Goal: Transaction & Acquisition: Subscribe to service/newsletter

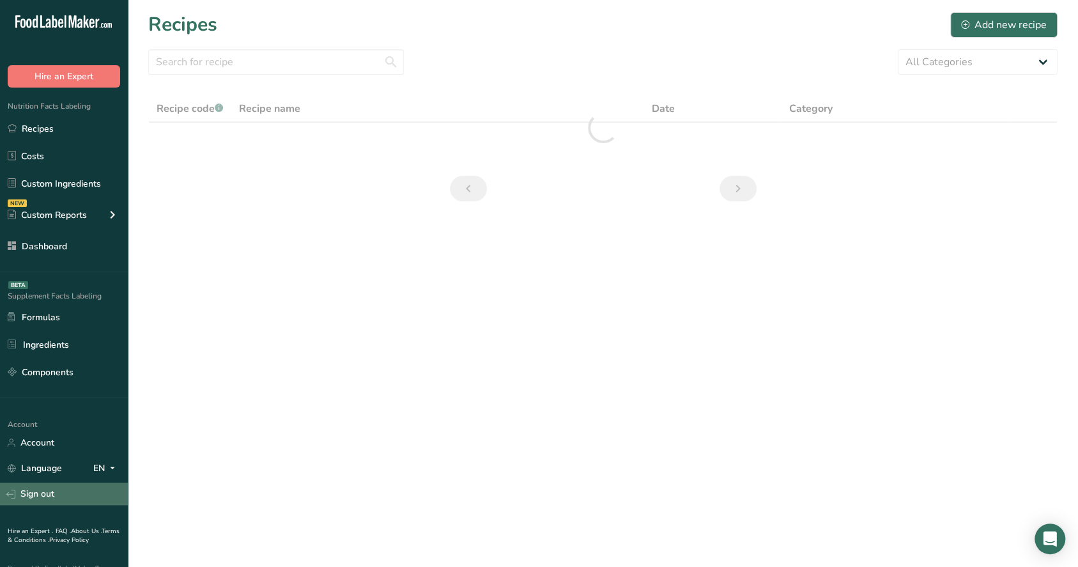
click at [17, 487] on link "Sign out" at bounding box center [64, 493] width 128 height 22
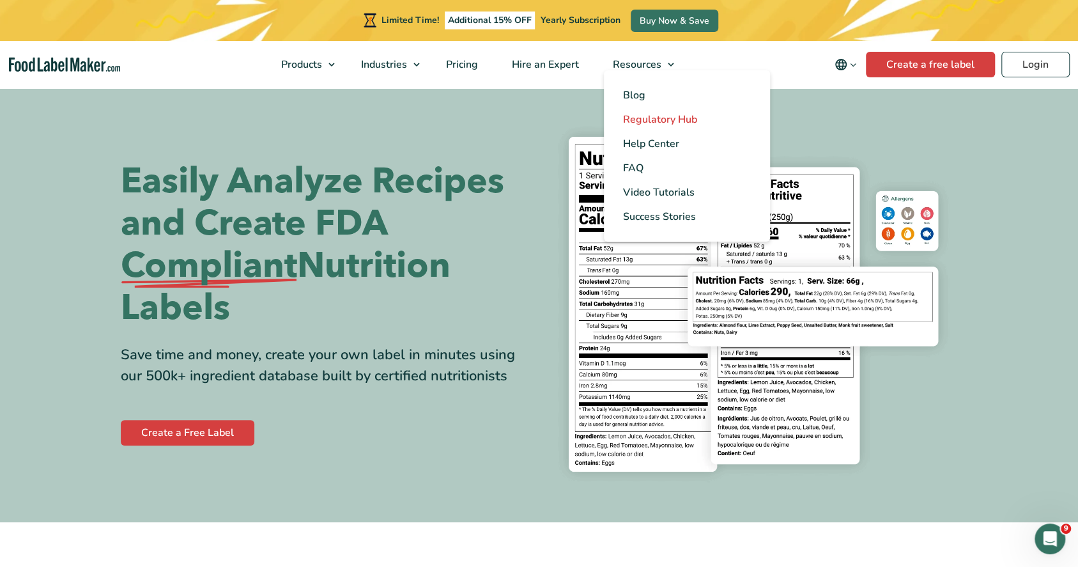
click at [663, 112] on span "Regulatory Hub" at bounding box center [660, 119] width 74 height 14
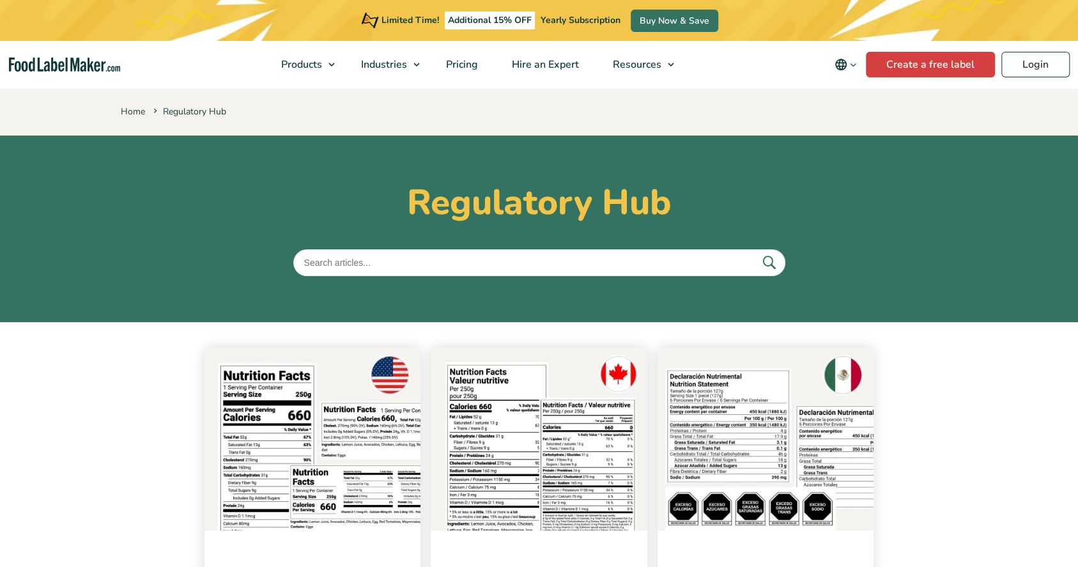
click at [307, 505] on img at bounding box center [312, 439] width 217 height 183
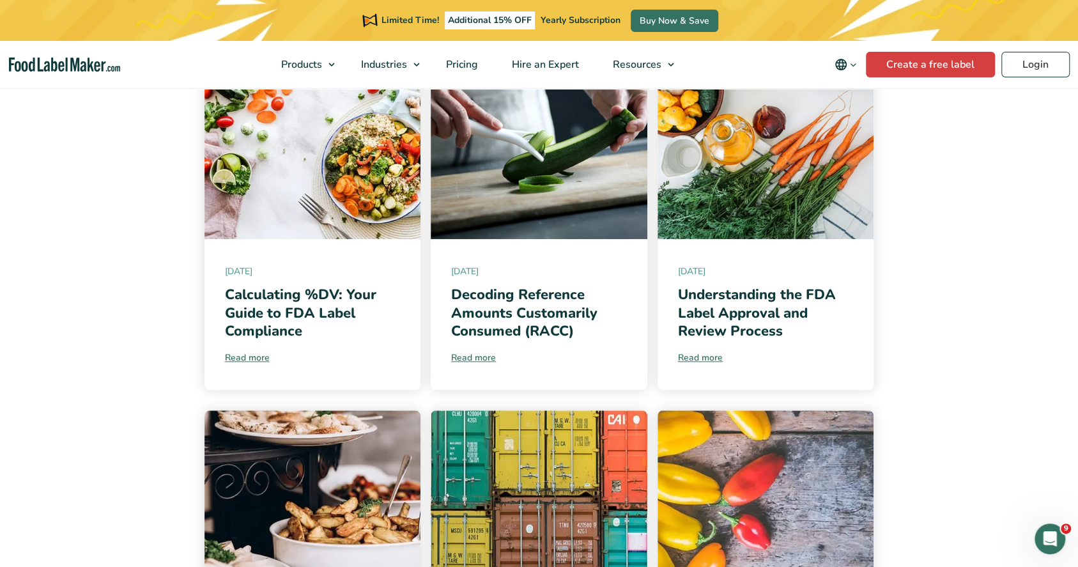
scroll to position [665, 0]
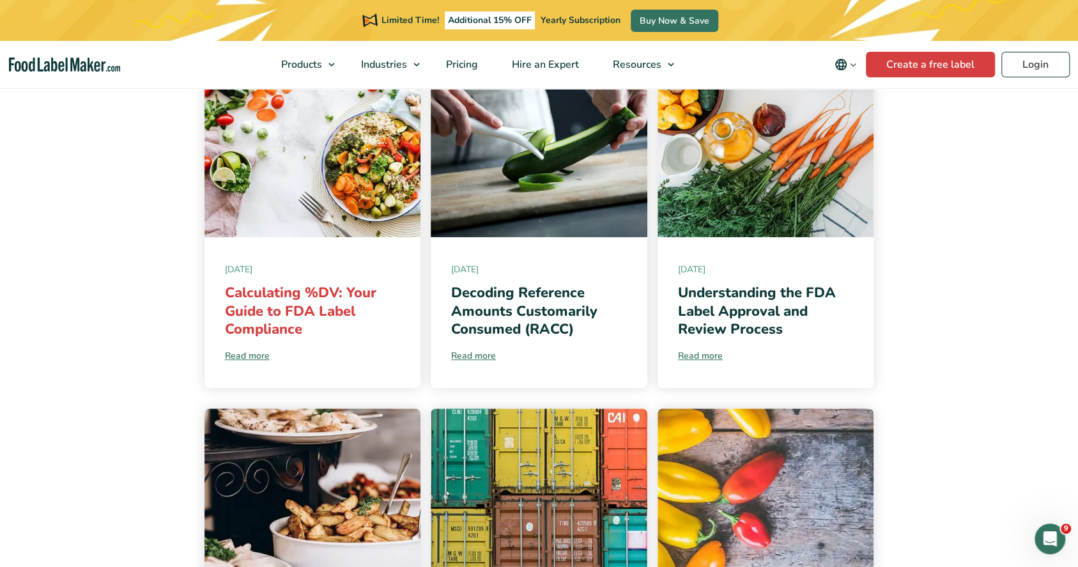
click at [322, 302] on link "Calculating %DV: Your Guide to FDA Label Compliance" at bounding box center [300, 311] width 151 height 56
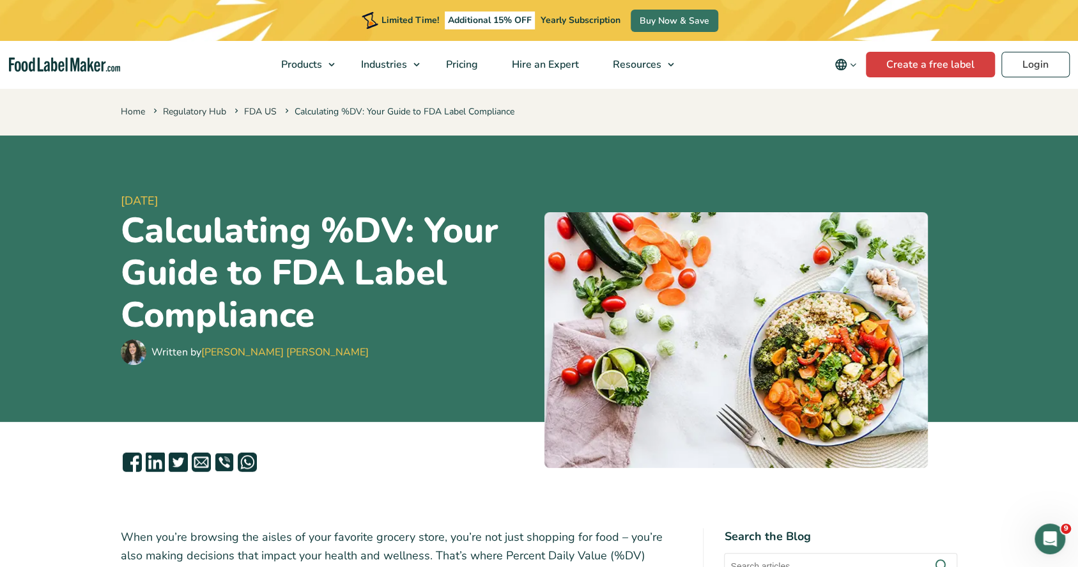
click at [234, 68] on nav "Products Food Nutrition Labelling Supplements Formulation & Labelling Industrie…" at bounding box center [539, 64] width 1078 height 47
click at [144, 100] on div "Home Regulatory Hub FDA US Calculating %DV: Your Guide to FDA Label Compliance" at bounding box center [539, 110] width 1078 height 49
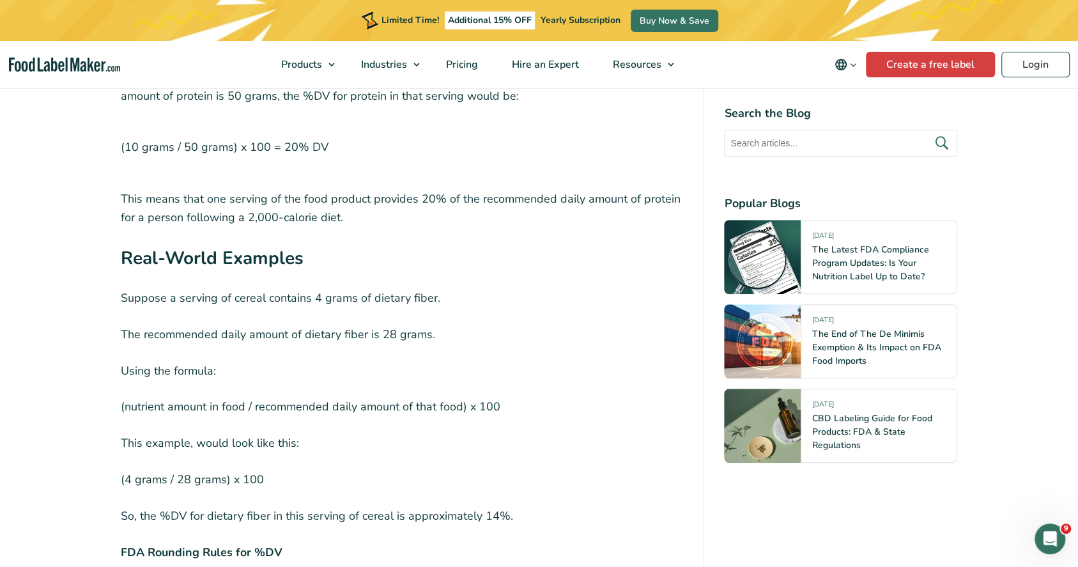
scroll to position [3392, 0]
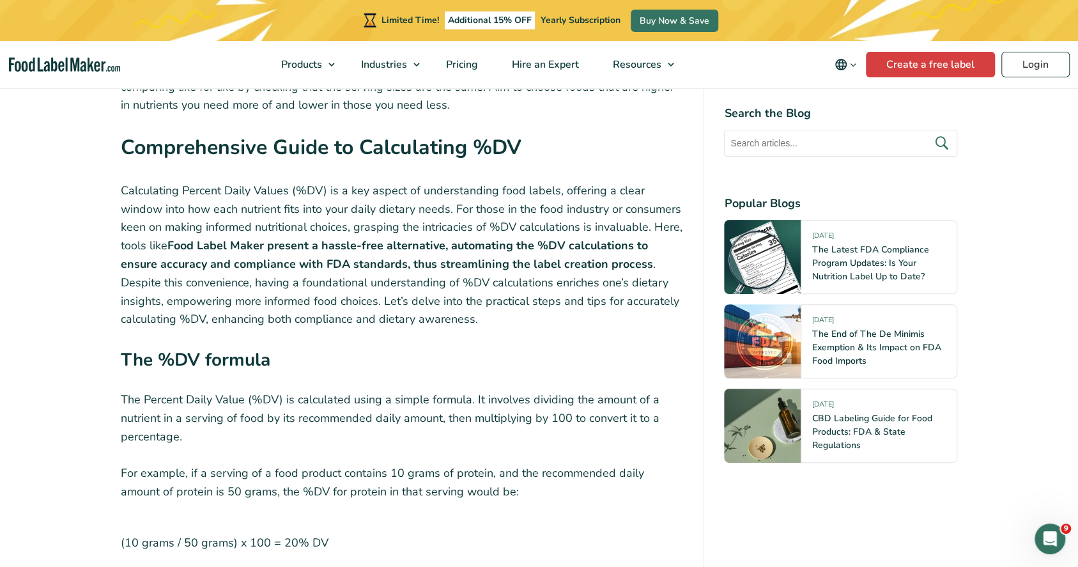
click at [786, 146] on input "text" at bounding box center [840, 143] width 233 height 27
type input "rounding"
click at [927, 133] on button "submit" at bounding box center [940, 143] width 27 height 21
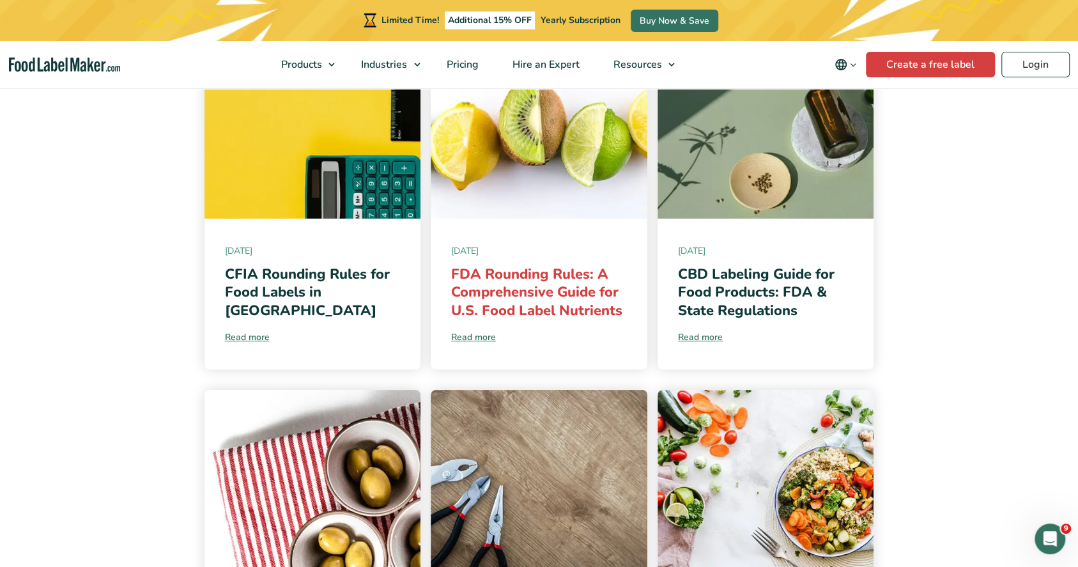
click at [554, 309] on link "FDA Rounding Rules: A Comprehensive Guide for U.S. Food Label Nutrients" at bounding box center [536, 293] width 171 height 56
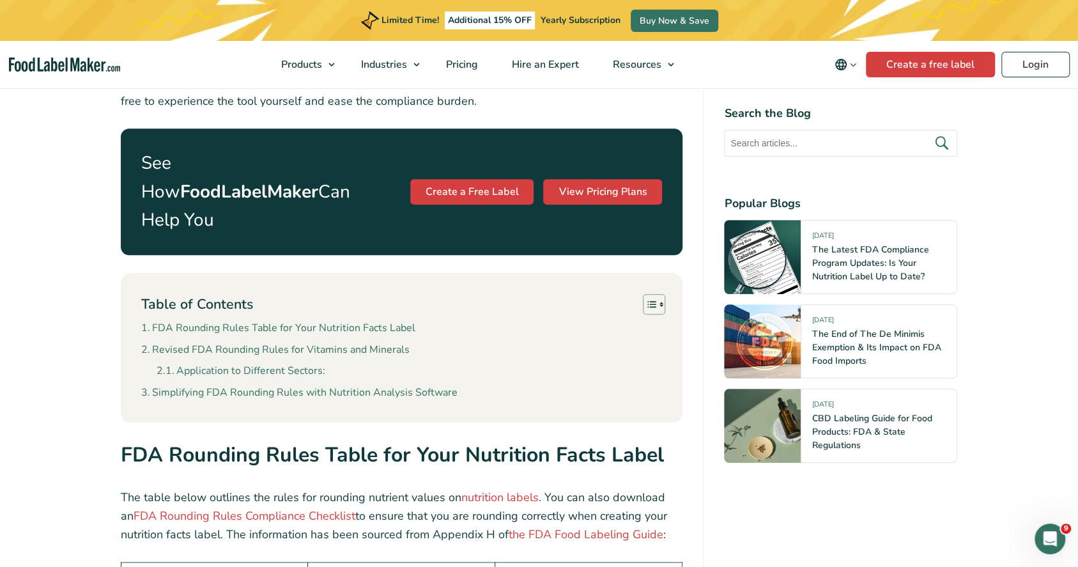
scroll to position [618, 0]
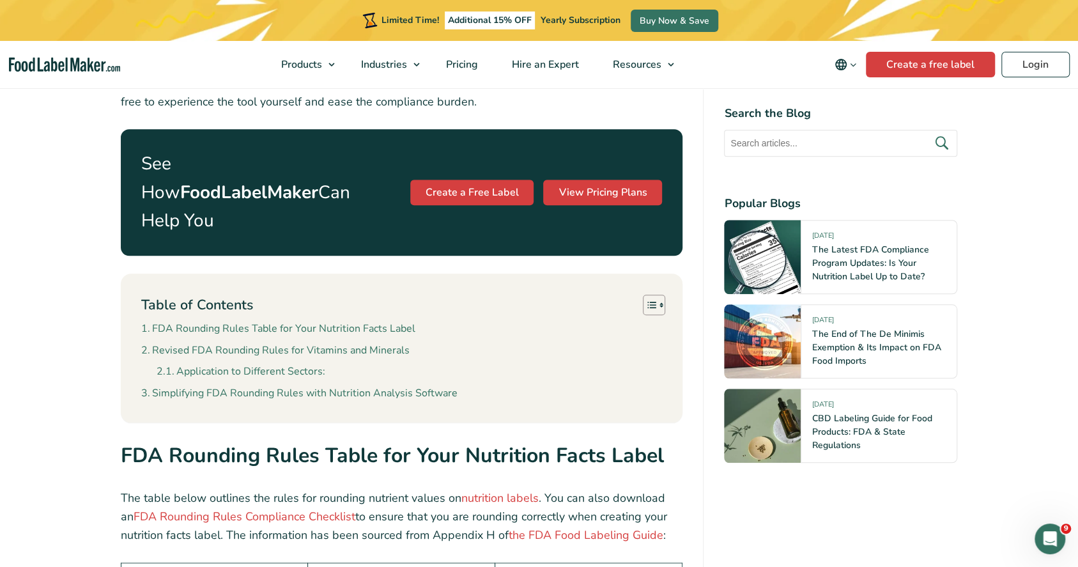
click at [57, 72] on nav "Products Food Nutrition Labelling Supplements Formulation & Labelling Industrie…" at bounding box center [539, 64] width 1078 height 47
click at [61, 63] on img "Food Label Maker homepage" at bounding box center [64, 65] width 111 height 15
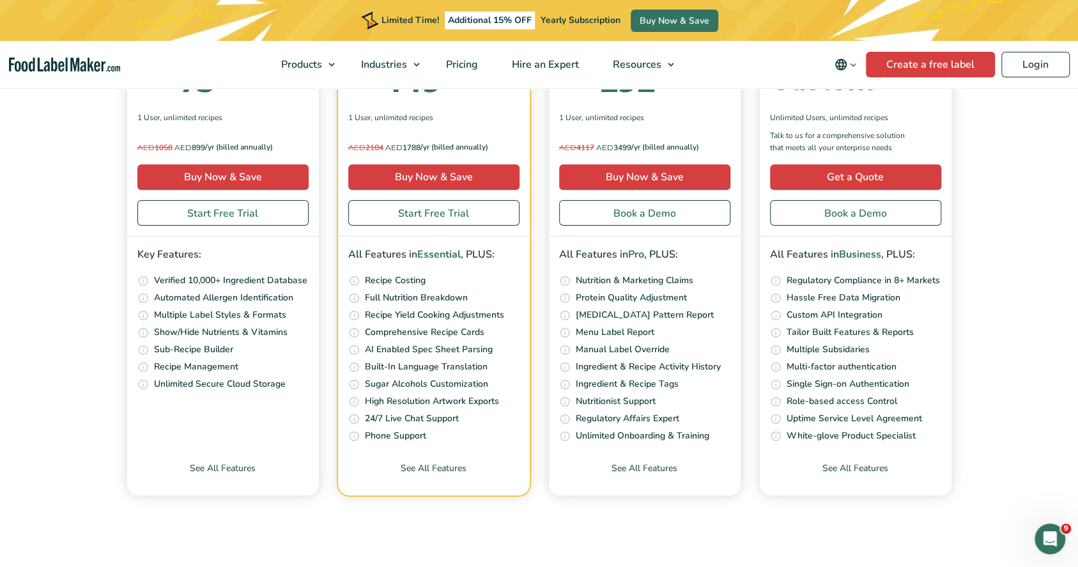
scroll to position [4471, 0]
click at [434, 226] on link "Start Free Trial" at bounding box center [433, 213] width 171 height 26
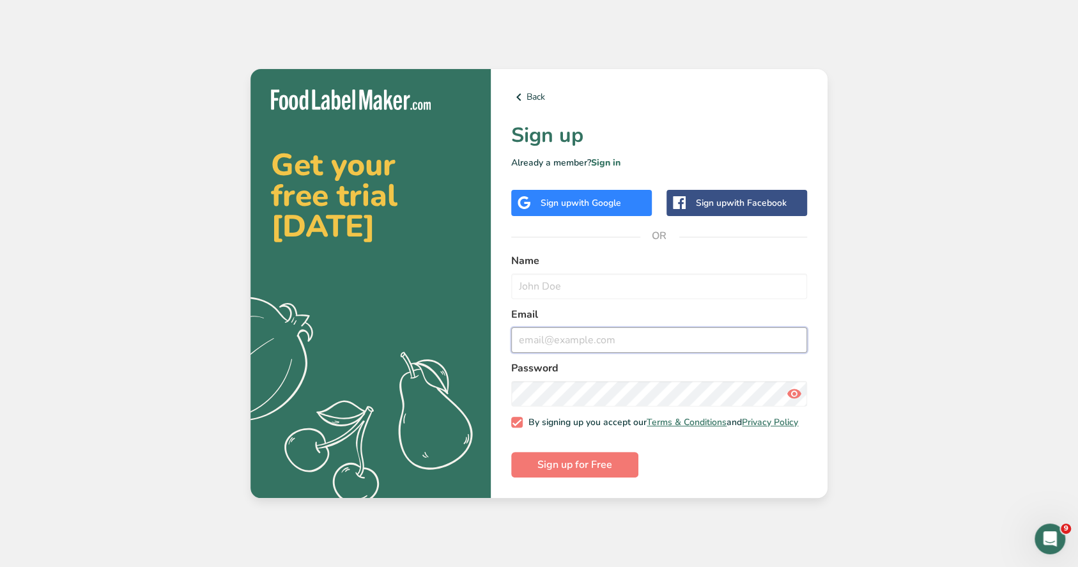
type input "maria@foodlabelmaker.com"
click at [984, 364] on div "Get your free trial today .a{fill:#f5f3ed;} Back Sign up Already a member? Sign…" at bounding box center [539, 283] width 1078 height 567
click at [608, 283] on input "text" at bounding box center [659, 286] width 296 height 26
type input "Testing Flow 1"
click at [661, 334] on input "maria@foodlabelmaker.com" at bounding box center [659, 340] width 296 height 26
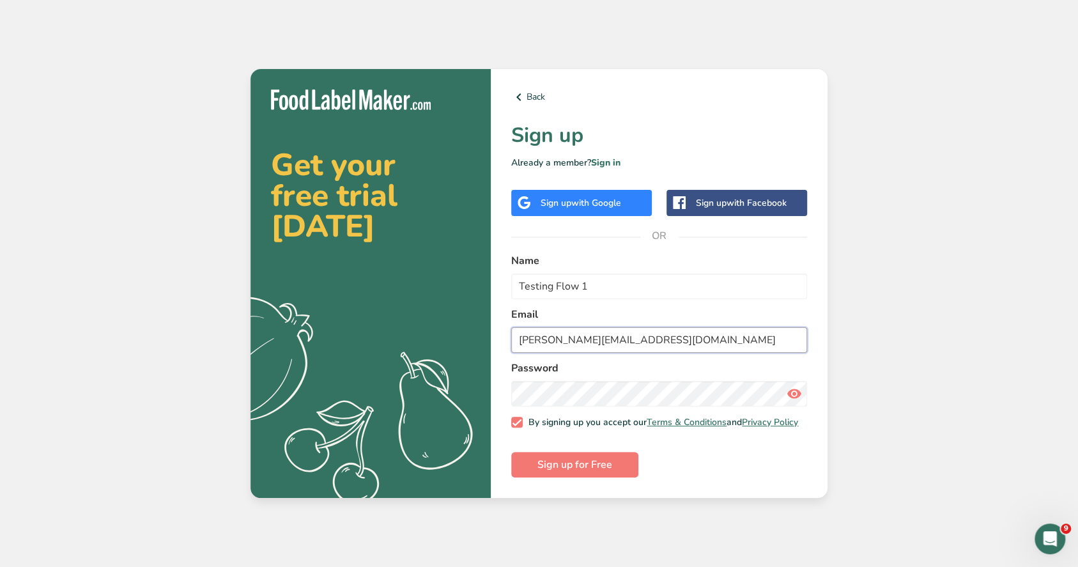
drag, startPoint x: 661, startPoint y: 334, endPoint x: 429, endPoint y: 323, distance: 232.1
click at [429, 323] on section "Get your free trial today .a{fill:#f5f3ed;} Back Sign up Already a member? Sign…" at bounding box center [538, 283] width 577 height 429
type input "Test@flow.com"
click at [796, 392] on icon at bounding box center [793, 393] width 15 height 23
click at [270, 431] on section "Get your free trial today .a{fill:#f5f3ed;} Back Sign up Already a member? Sign…" at bounding box center [538, 283] width 577 height 429
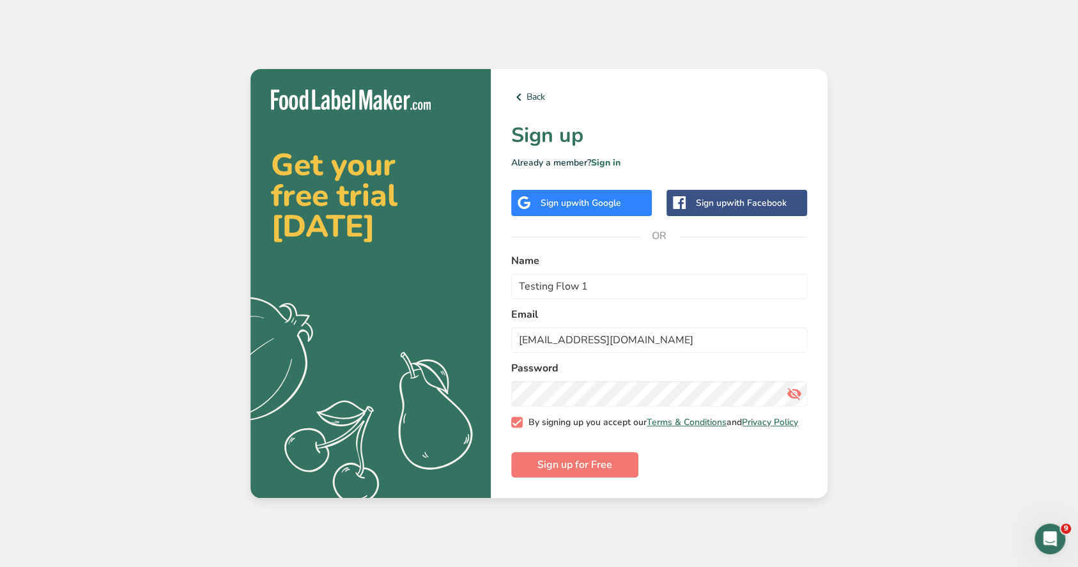
drag, startPoint x: 629, startPoint y: 415, endPoint x: 621, endPoint y: 405, distance: 13.2
click at [629, 417] on span "By signing up you accept our Terms & Conditions and Privacy Policy" at bounding box center [661, 423] width 276 height 12
click at [519, 418] on input "By signing up you accept our Terms & Conditions and Privacy Policy" at bounding box center [515, 422] width 8 height 8
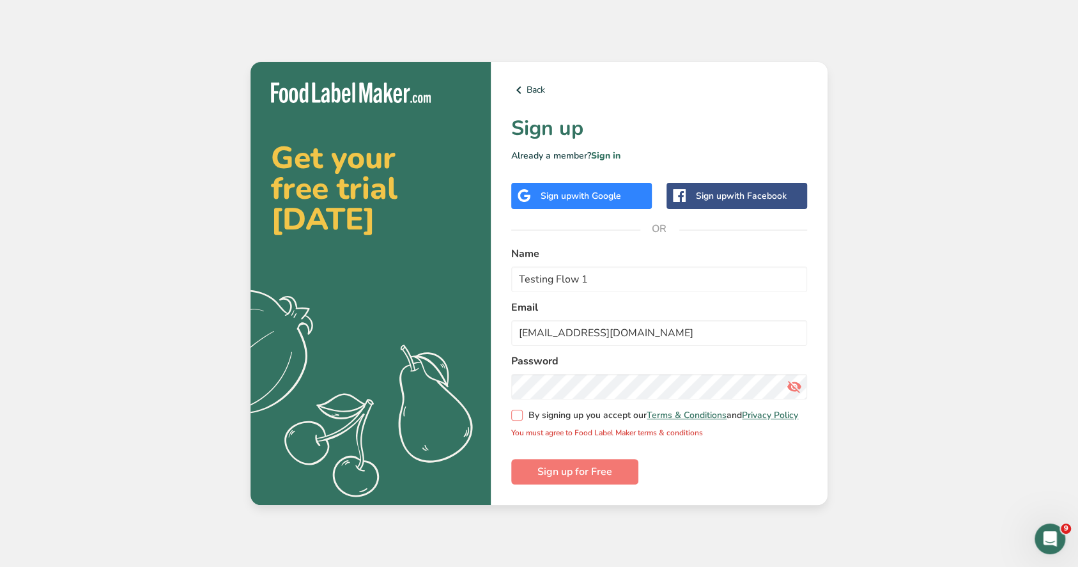
click at [515, 412] on span at bounding box center [517, 416] width 12 height 12
click at [515, 412] on input "By signing up you accept our Terms & Conditions and Privacy Policy" at bounding box center [515, 415] width 8 height 8
checkbox input "true"
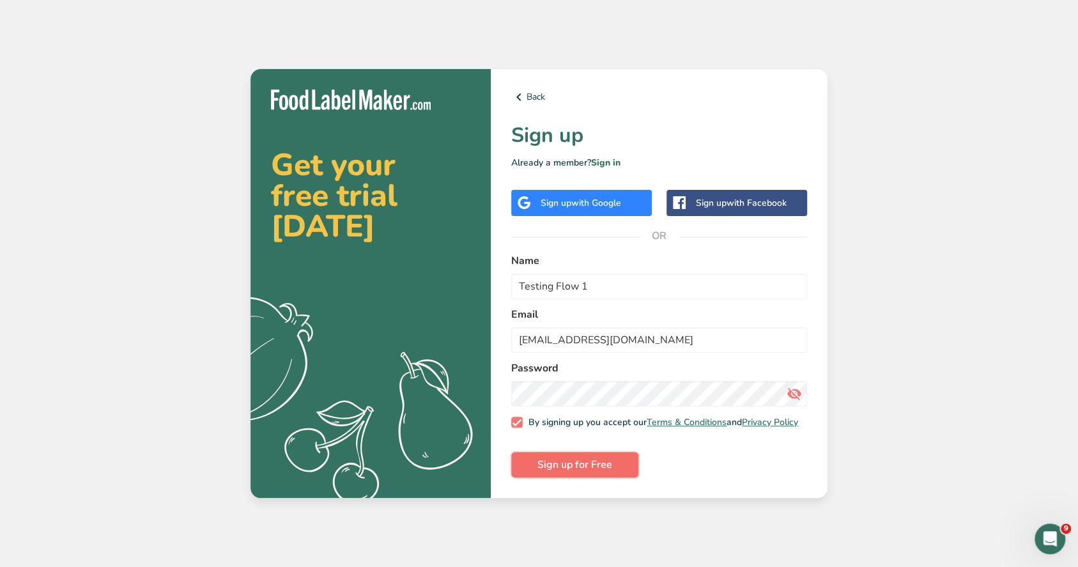
click at [603, 463] on span "Sign up for Free" at bounding box center [574, 464] width 75 height 15
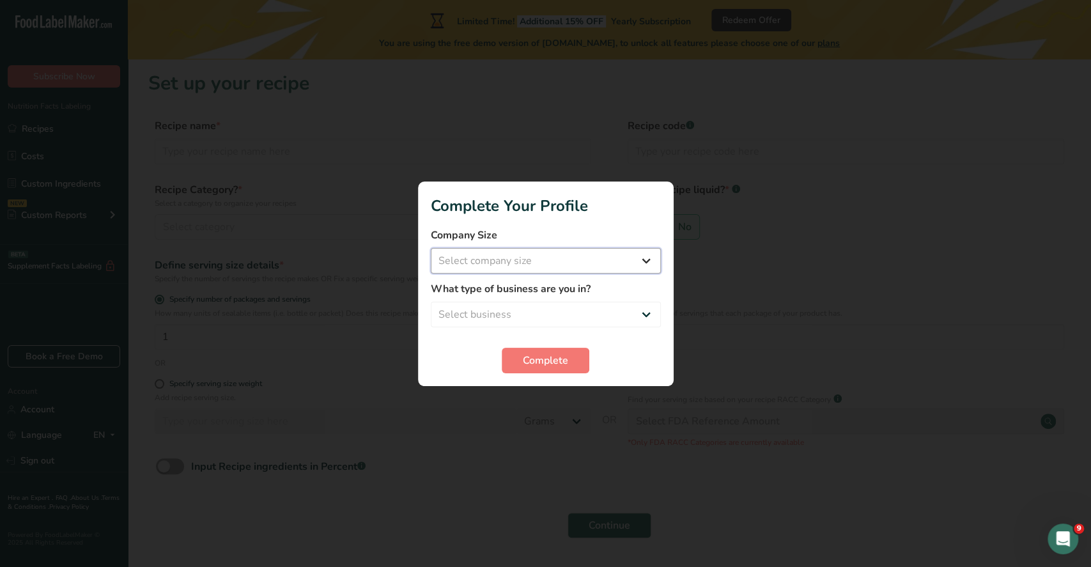
click at [572, 260] on select "Select company size Fewer than 10 Employees 10 to 50 Employees 51 to 500 Employ…" at bounding box center [546, 261] width 230 height 26
click at [778, 339] on div at bounding box center [545, 283] width 1091 height 567
click at [1064, 13] on div at bounding box center [545, 283] width 1091 height 567
click at [761, 362] on div at bounding box center [545, 283] width 1091 height 567
click at [496, 253] on select "Select company size Fewer than 10 Employees 10 to 50 Employees 51 to 500 Employ…" at bounding box center [546, 261] width 230 height 26
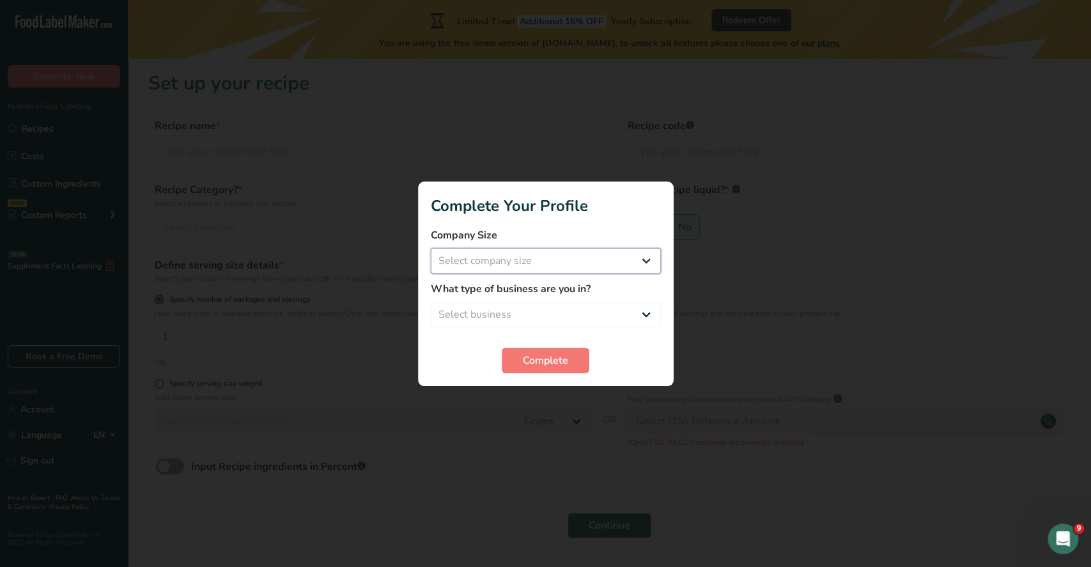
select select "2"
click at [431, 248] on select "Select company size Fewer than 10 Employees 10 to 50 Employees 51 to 500 Employ…" at bounding box center [546, 261] width 230 height 26
click at [500, 311] on select "Select business Packaged Food Manufacturer Restaurant & Cafe Bakery Meal Plans …" at bounding box center [546, 315] width 230 height 26
select select "2"
click at [431, 302] on select "Select business Packaged Food Manufacturer Restaurant & Cafe Bakery Meal Plans …" at bounding box center [546, 315] width 230 height 26
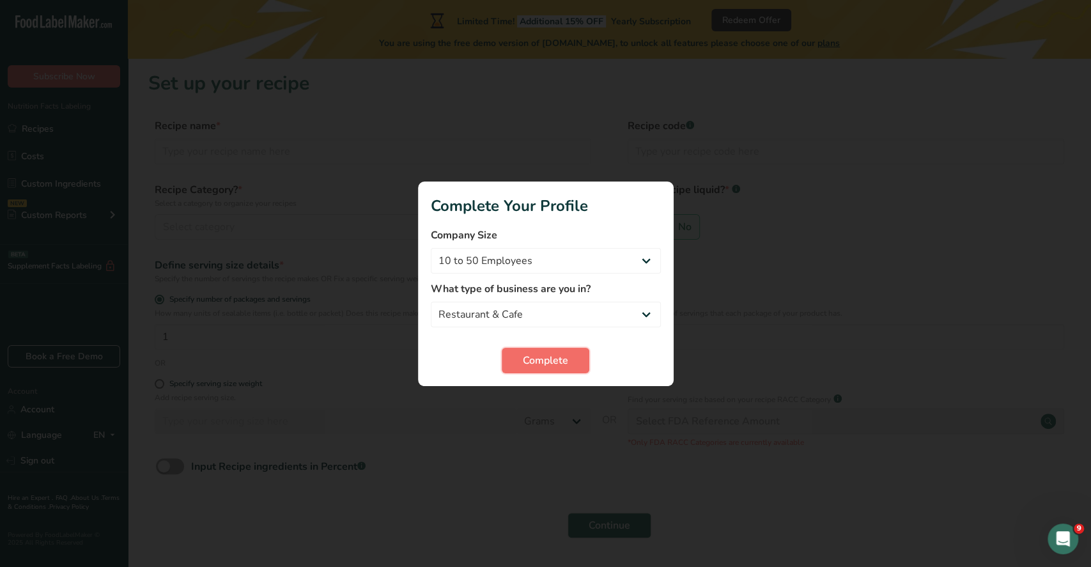
click at [523, 365] on span "Complete" at bounding box center [545, 360] width 45 height 15
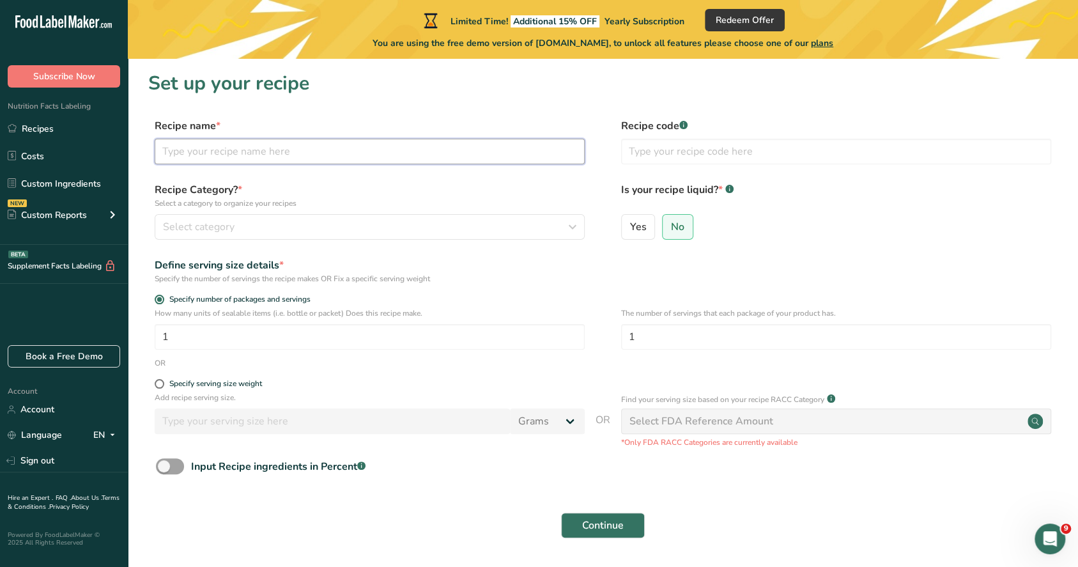
click at [324, 160] on input "text" at bounding box center [370, 152] width 430 height 26
type input "Test"
click at [270, 218] on button "Select category" at bounding box center [370, 227] width 430 height 26
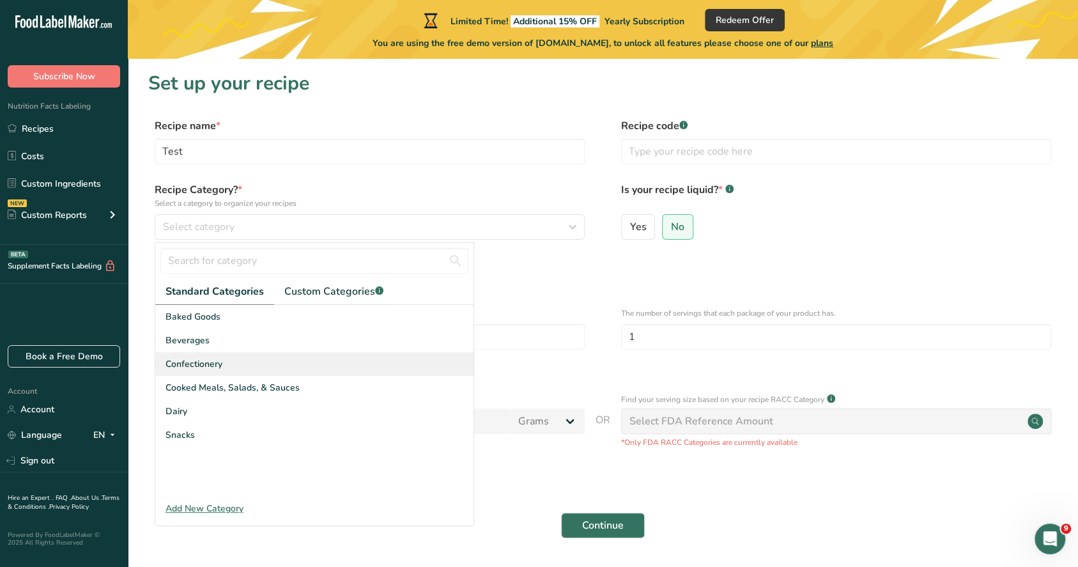
click at [203, 357] on span "Confectionery" at bounding box center [193, 363] width 57 height 13
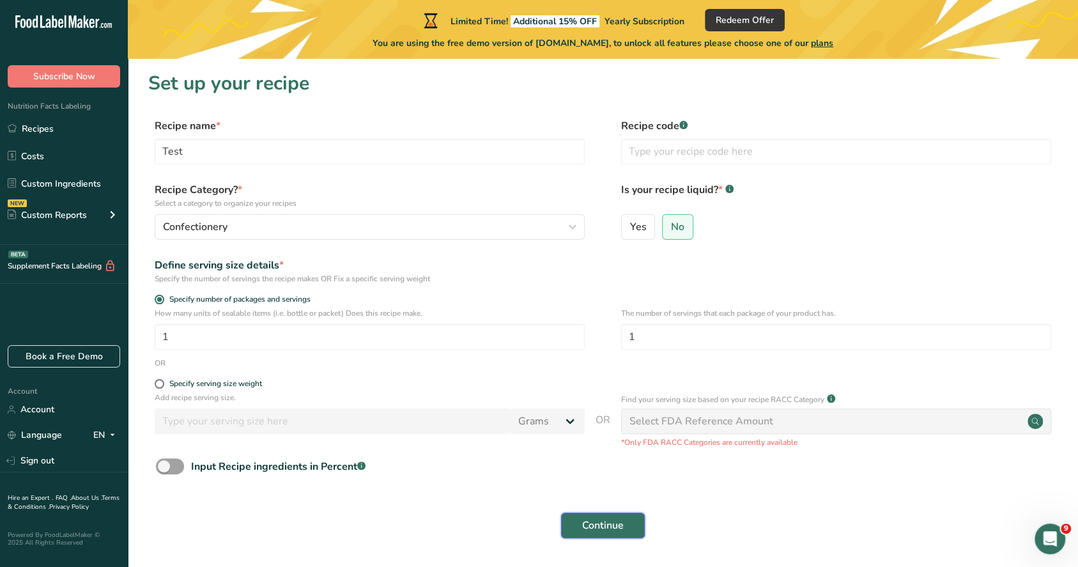
click at [611, 531] on span "Continue" at bounding box center [603, 525] width 42 height 15
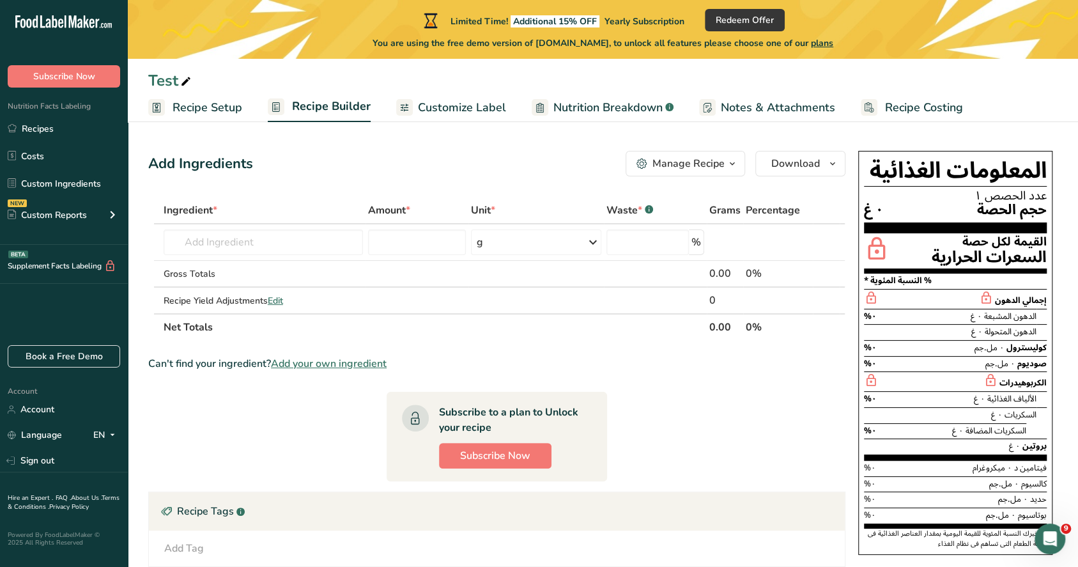
click at [433, 107] on span "Customize Label" at bounding box center [462, 107] width 88 height 17
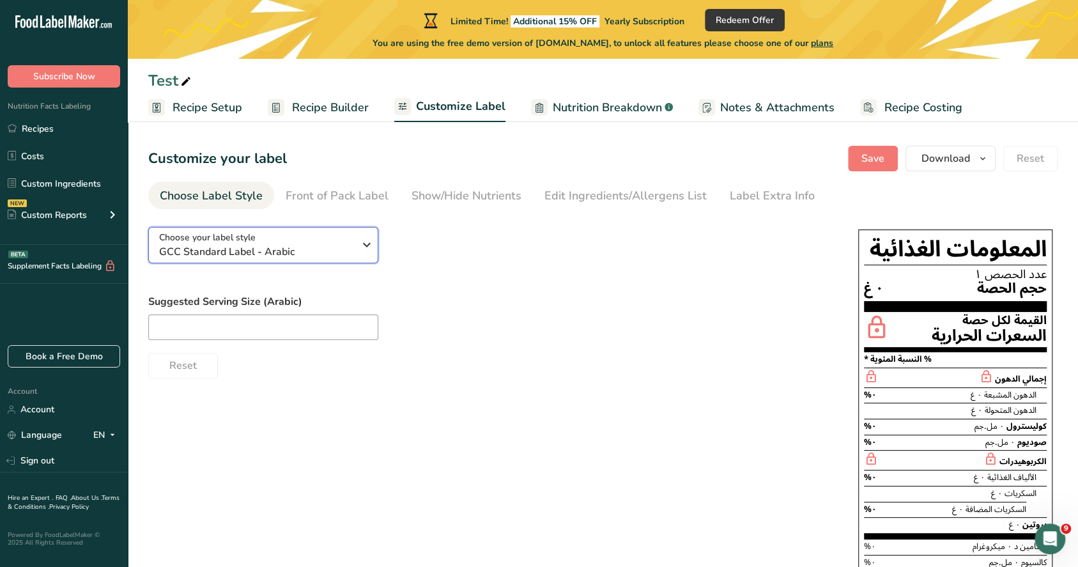
click at [252, 244] on span "GCC Standard Label - Arabic" at bounding box center [256, 251] width 195 height 15
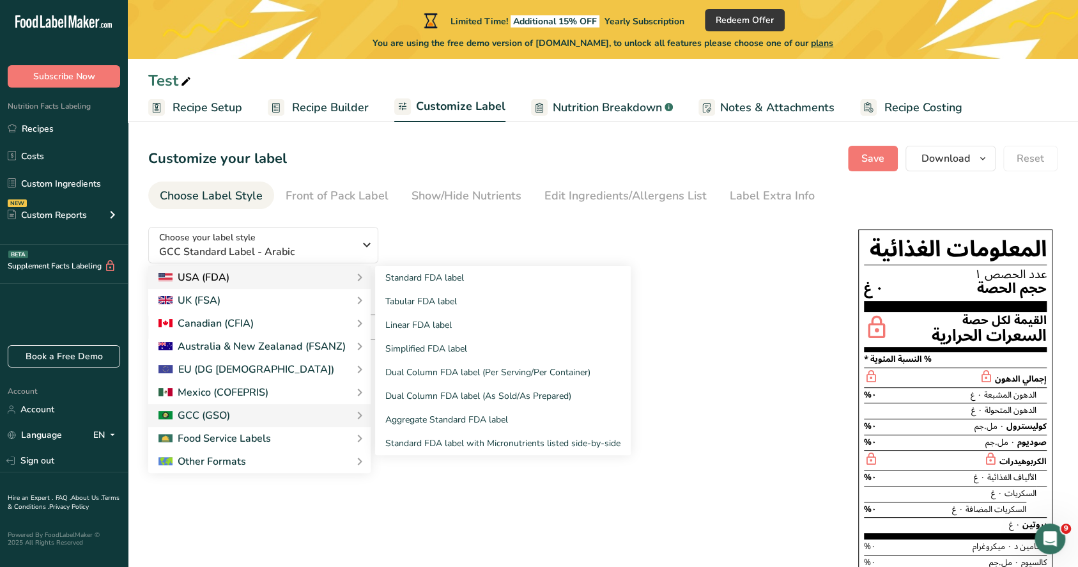
click at [242, 280] on div "USA (FDA)" at bounding box center [259, 277] width 202 height 15
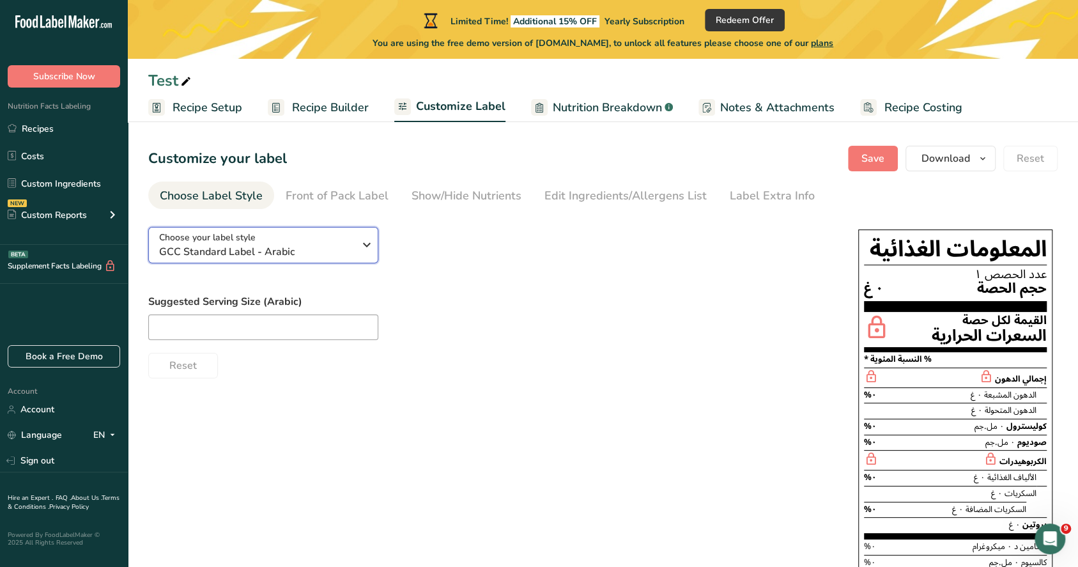
click at [321, 260] on button "Choose your label style GCC Standard Label - Arabic" at bounding box center [263, 245] width 230 height 36
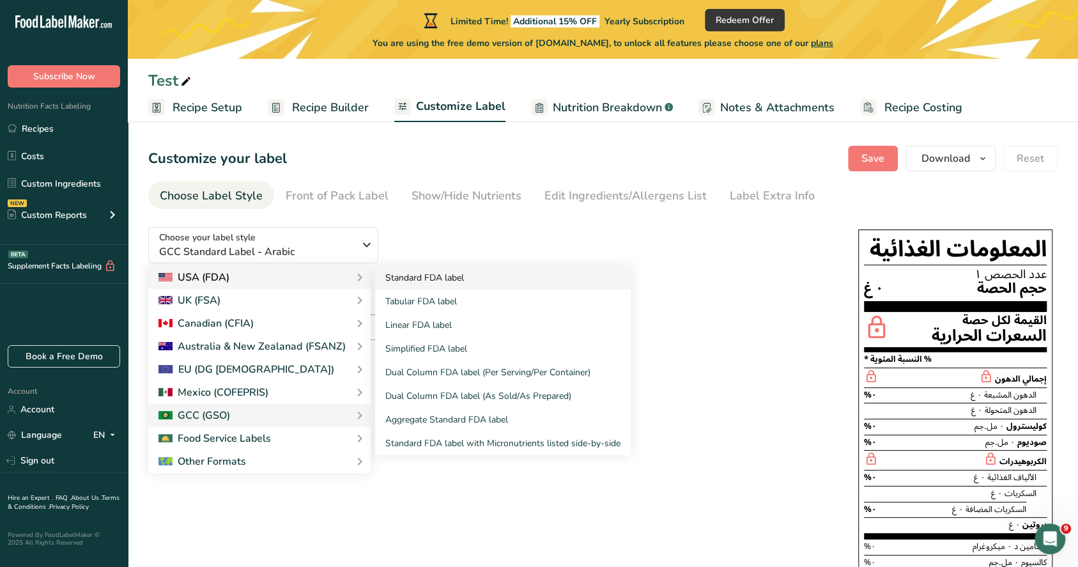
click at [411, 286] on link "Standard FDA label" at bounding box center [503, 278] width 256 height 24
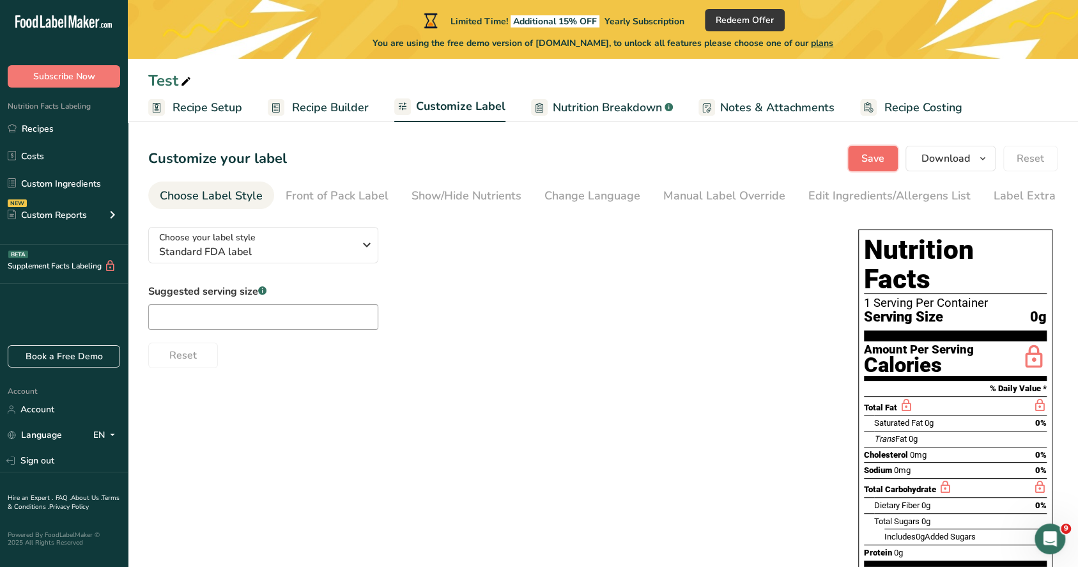
click at [878, 167] on button "Save" at bounding box center [873, 159] width 50 height 26
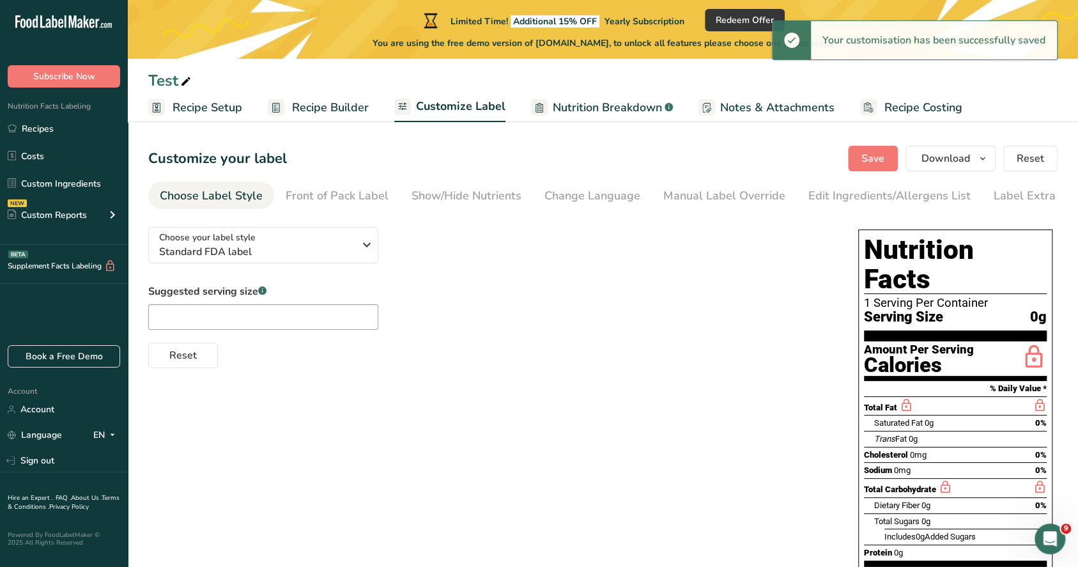
click at [211, 109] on span "Recipe Setup" at bounding box center [208, 107] width 70 height 17
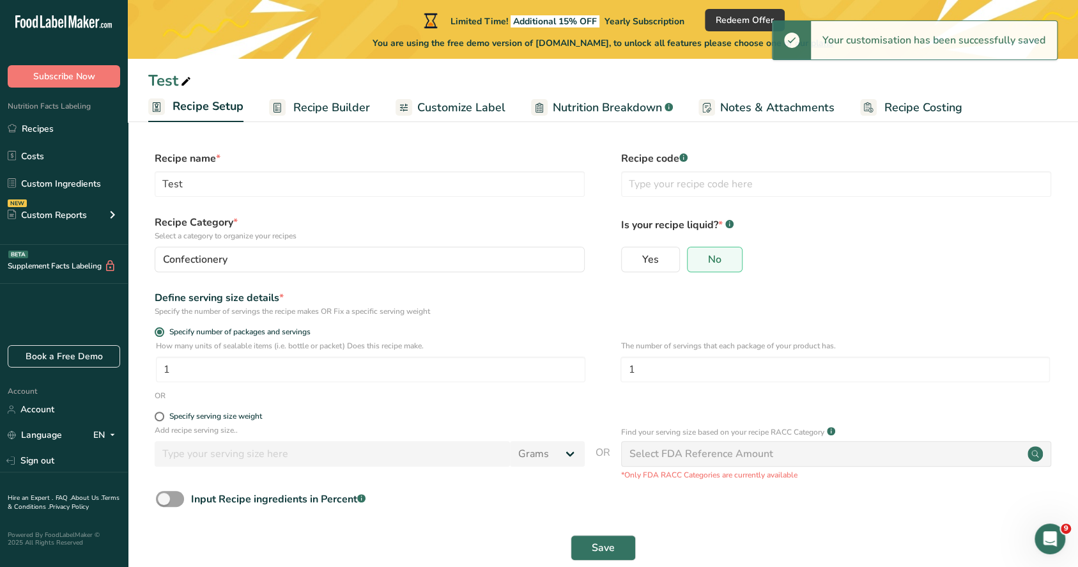
click at [337, 114] on span "Recipe Builder" at bounding box center [331, 107] width 77 height 17
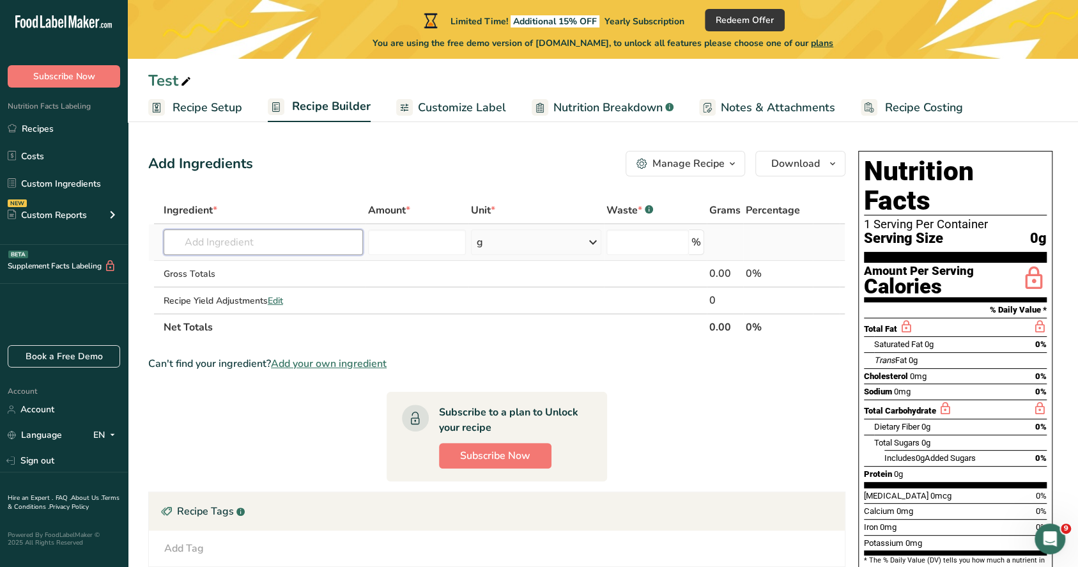
click at [229, 238] on input "text" at bounding box center [263, 242] width 199 height 26
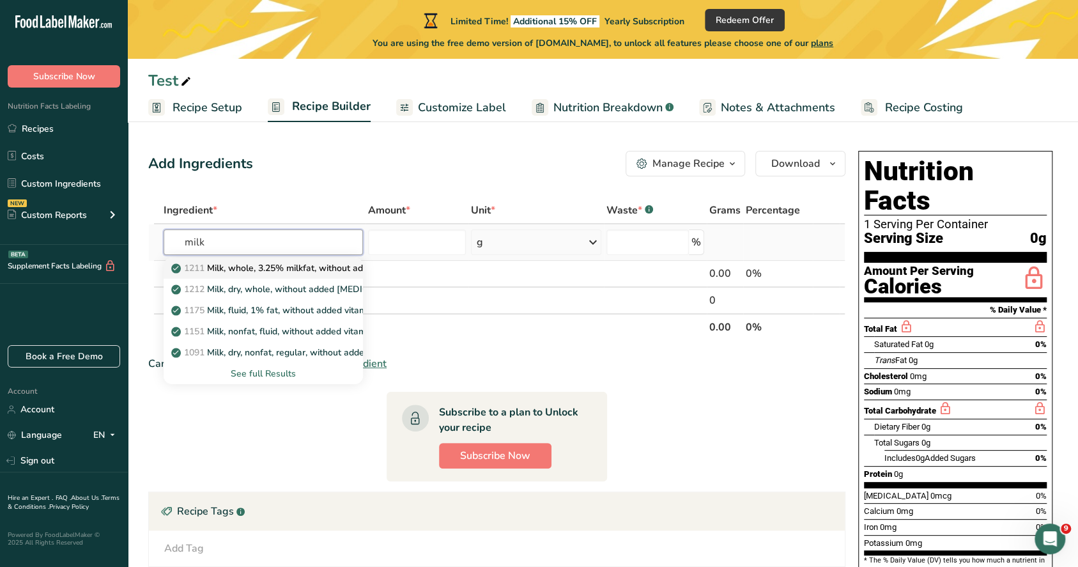
type input "milk"
click at [222, 271] on p "1211 Milk, whole, 3.25% milkfat, without added vitamin A and vitamin D" at bounding box center [344, 267] width 341 height 13
type input "Milk, whole, 3.25% milkfat, without added vitamin A and vitamin D"
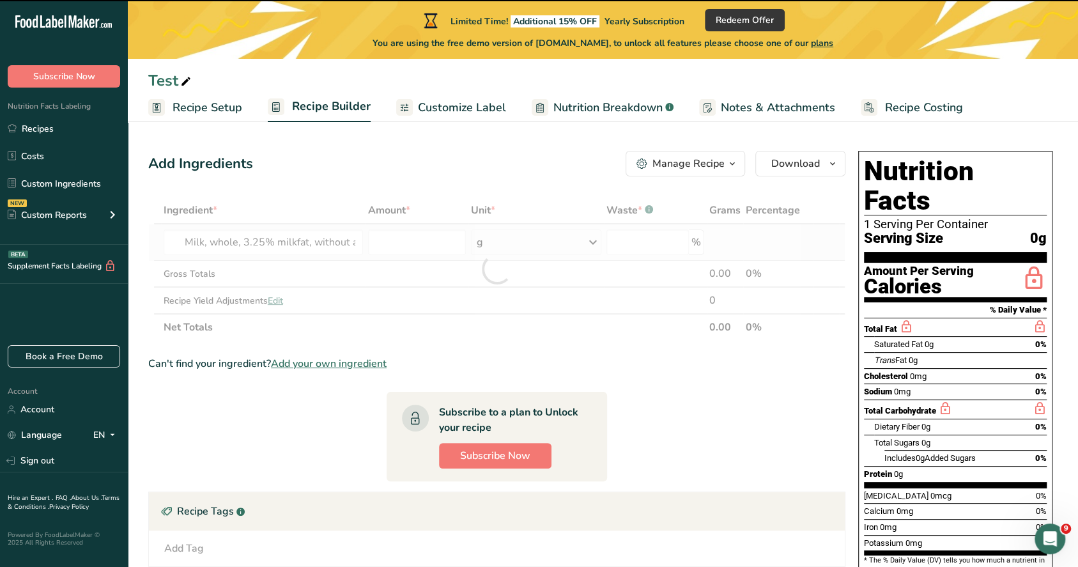
type input "0"
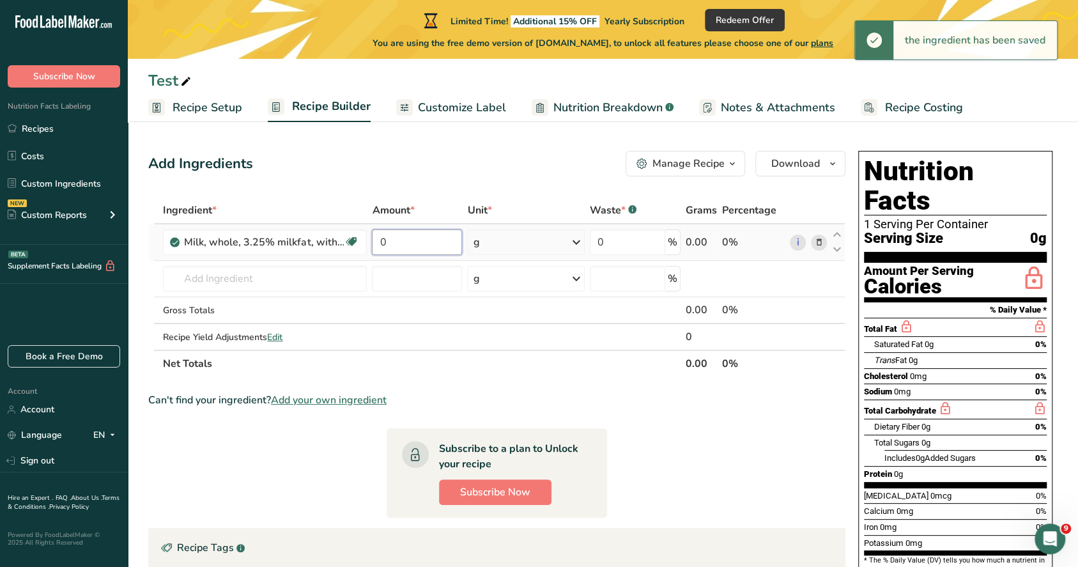
click at [420, 240] on input "0" at bounding box center [417, 242] width 90 height 26
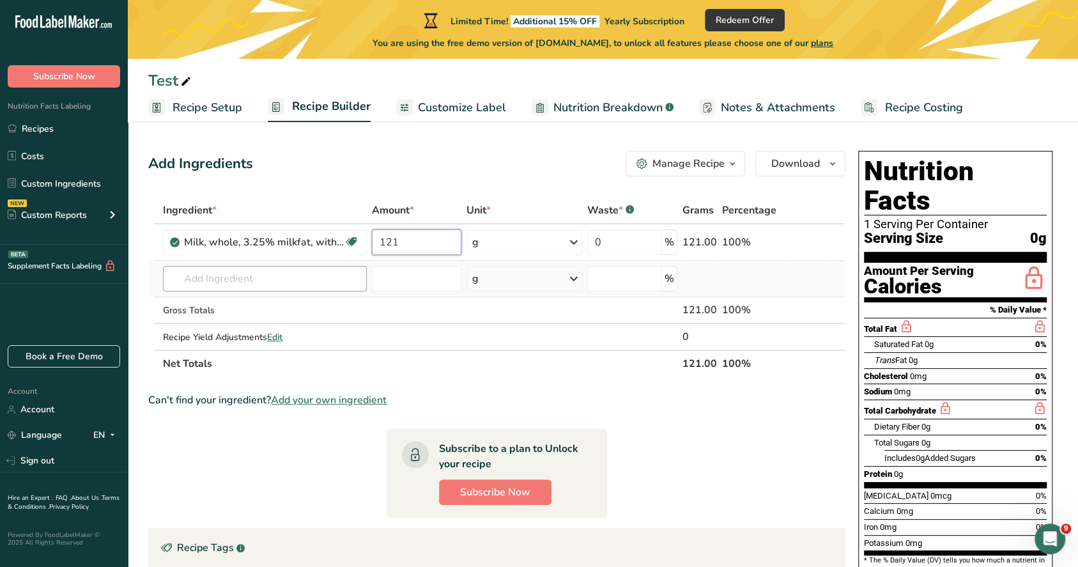
type input "121"
click at [286, 271] on div "Ingredient * Amount * Unit * Waste * .a-a{fill:#347362;}.b-a{fill:#fff;} Grams …" at bounding box center [496, 287] width 697 height 180
type input "h"
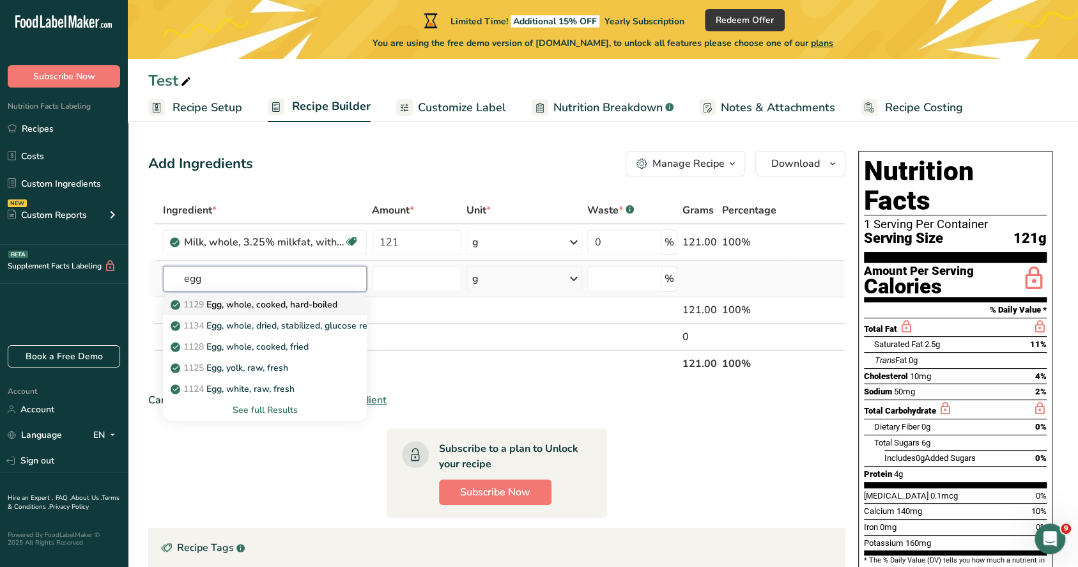
type input "egg"
click at [254, 300] on p "1129 Egg, whole, cooked, hard-boiled" at bounding box center [255, 304] width 164 height 13
type input "Egg, whole, cooked, hard-boiled"
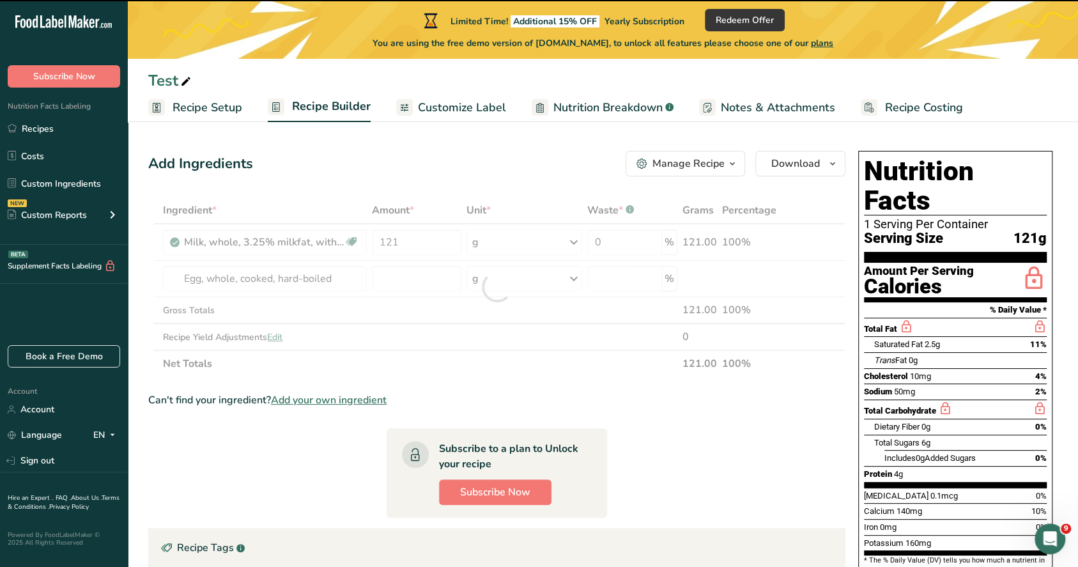
type input "0"
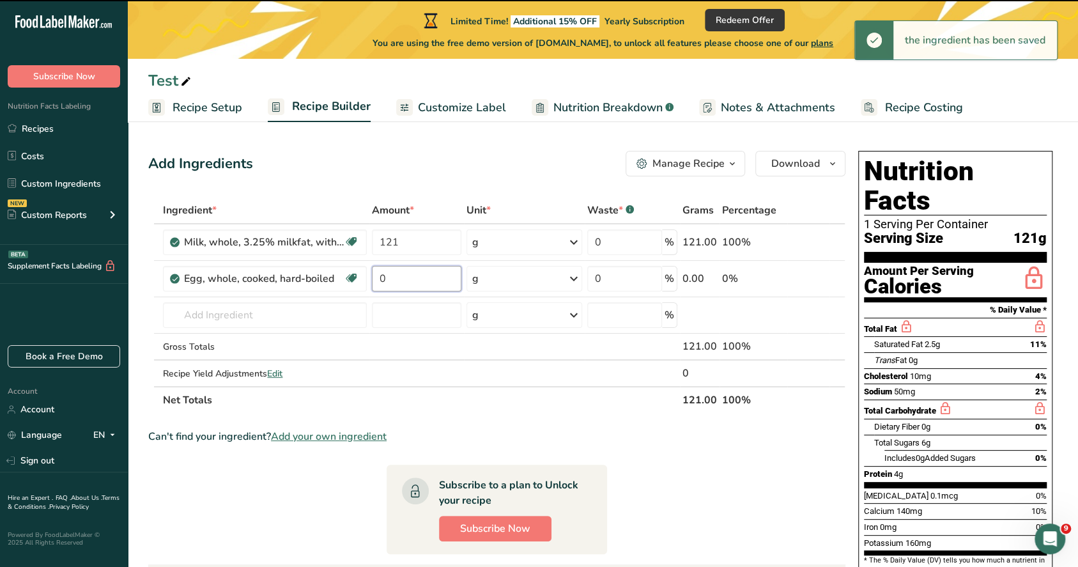
click at [400, 285] on input "0" at bounding box center [416, 279] width 89 height 26
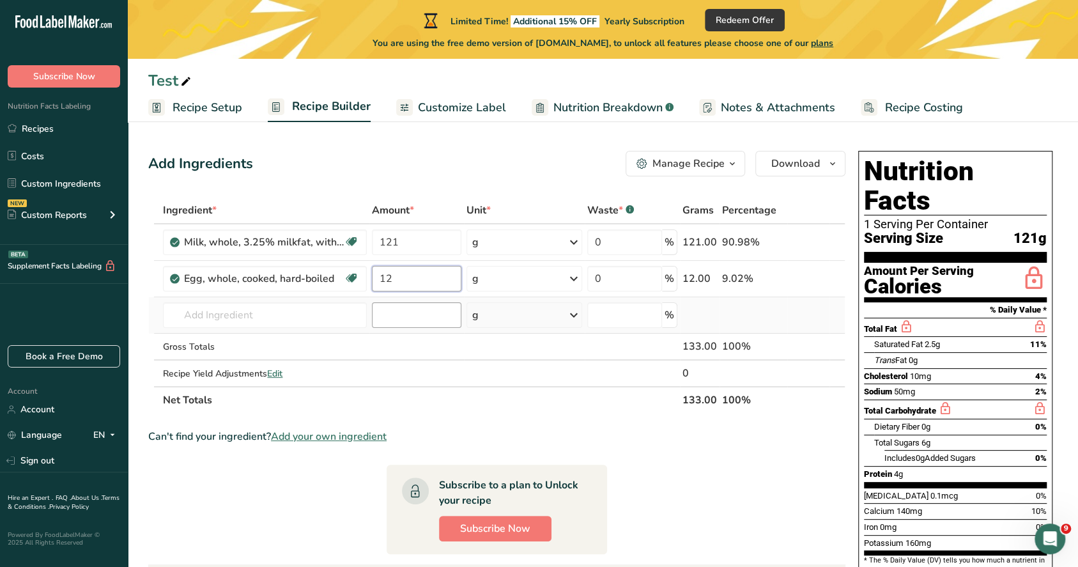
type input "12"
click at [403, 303] on div "Ingredient * Amount * Unit * Waste * .a-a{fill:#347362;}.b-a{fill:#fff;} Grams …" at bounding box center [496, 305] width 697 height 217
click at [200, 135] on section "Add Ingredients Manage Recipe Delete Recipe Duplicate Recipe Scale Recipe Save …" at bounding box center [603, 460] width 950 height 671
click at [492, 535] on button "Subscribe Now" at bounding box center [495, 529] width 112 height 26
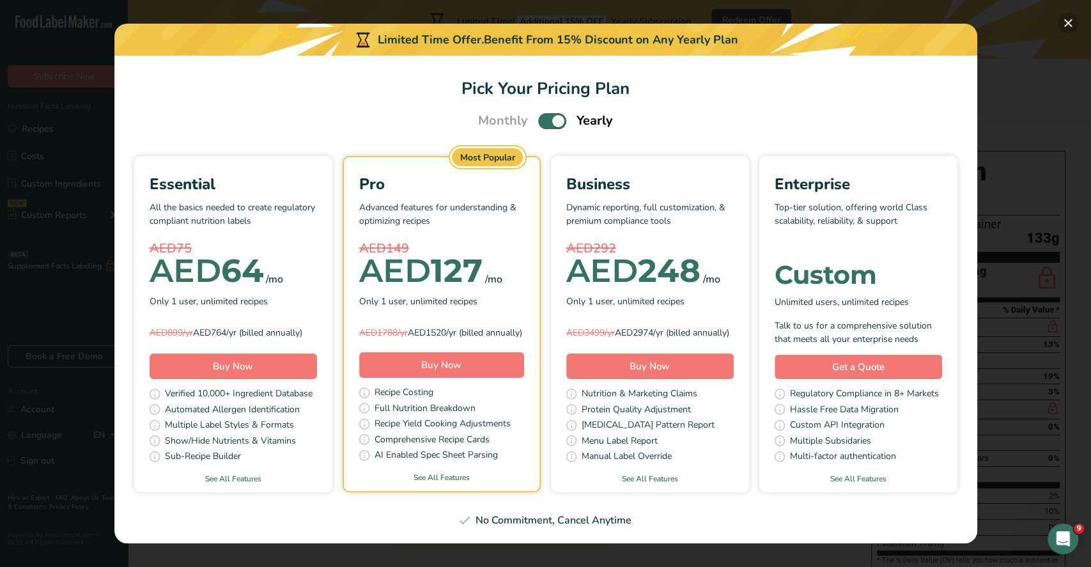
click at [1066, 21] on button "Pick Your Pricing Plan Modal" at bounding box center [1067, 23] width 20 height 20
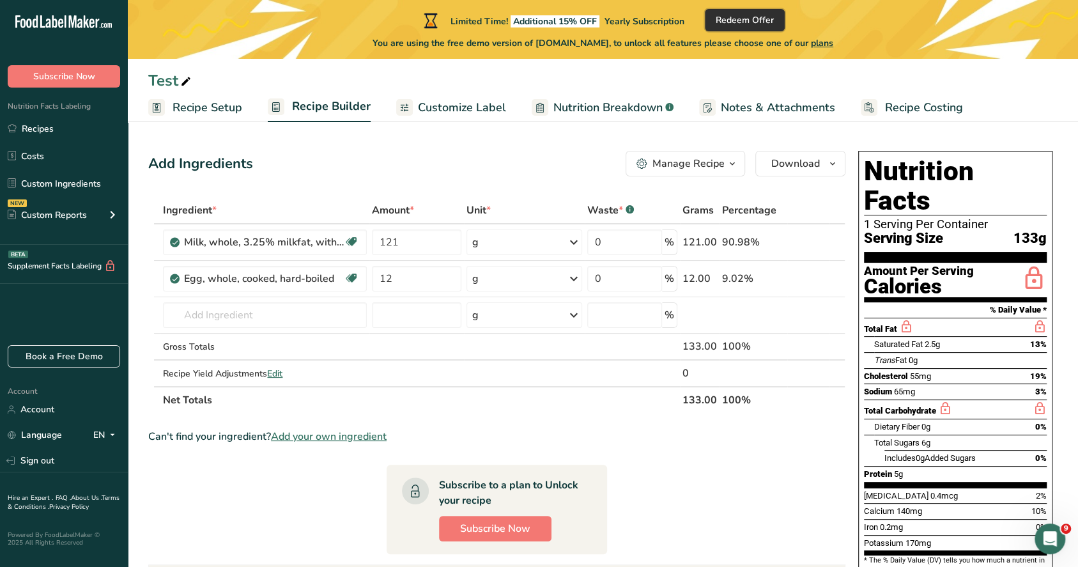
click at [753, 24] on span "Redeem Offer" at bounding box center [745, 19] width 58 height 13
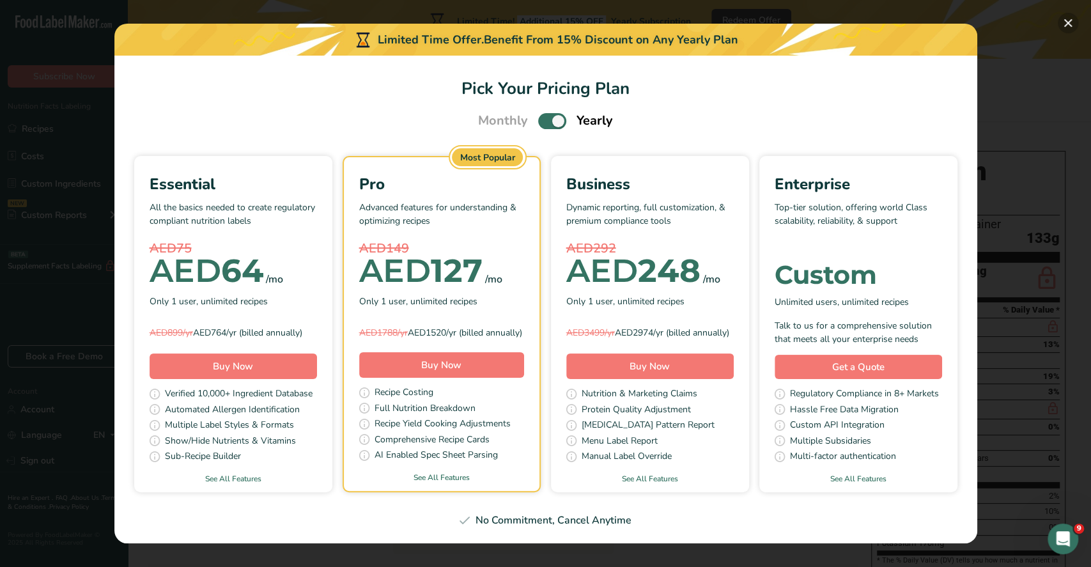
click at [1066, 26] on button "Pick Your Pricing Plan Modal" at bounding box center [1067, 23] width 20 height 20
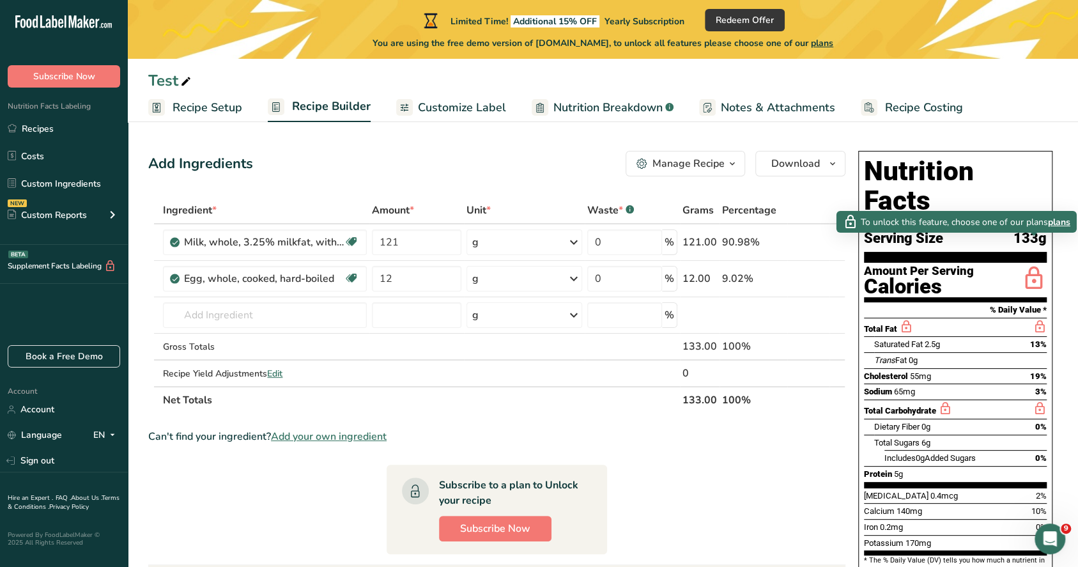
click at [1061, 220] on span "plans" at bounding box center [1059, 221] width 22 height 13
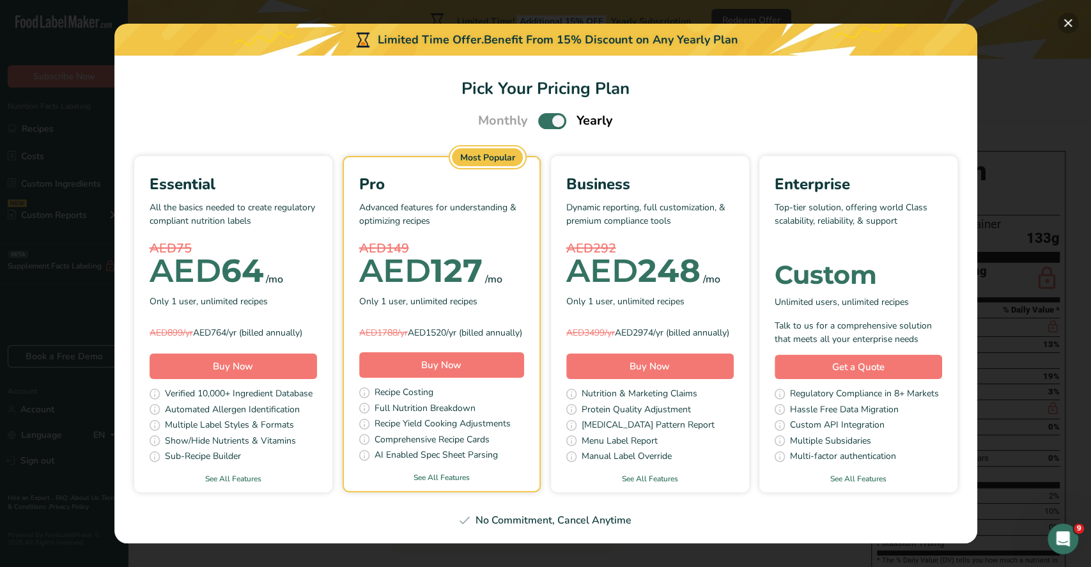
click at [1066, 24] on button "Pick Your Pricing Plan Modal" at bounding box center [1067, 23] width 20 height 20
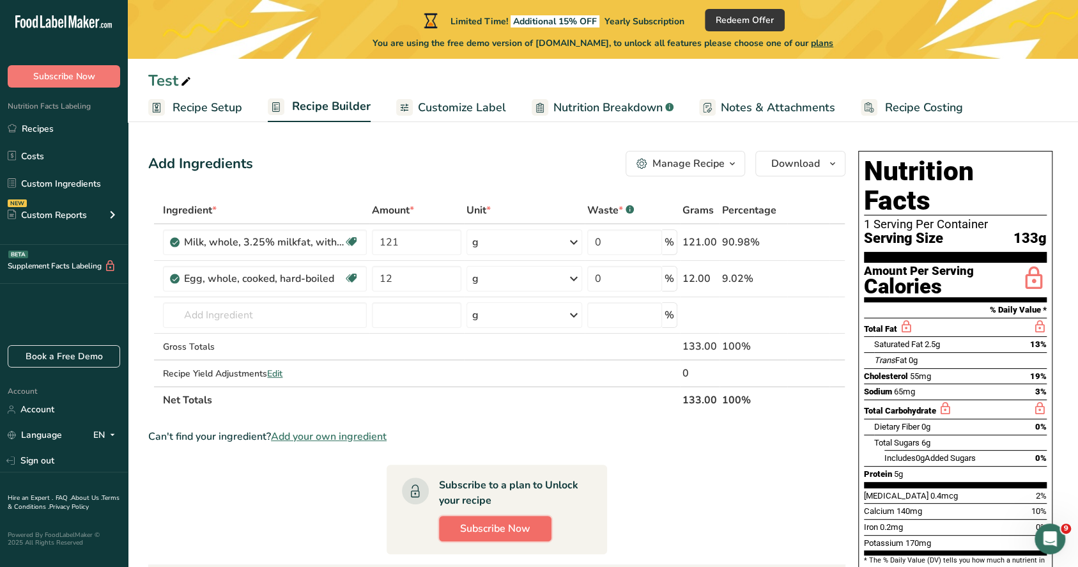
click at [487, 535] on button "Subscribe Now" at bounding box center [495, 529] width 112 height 26
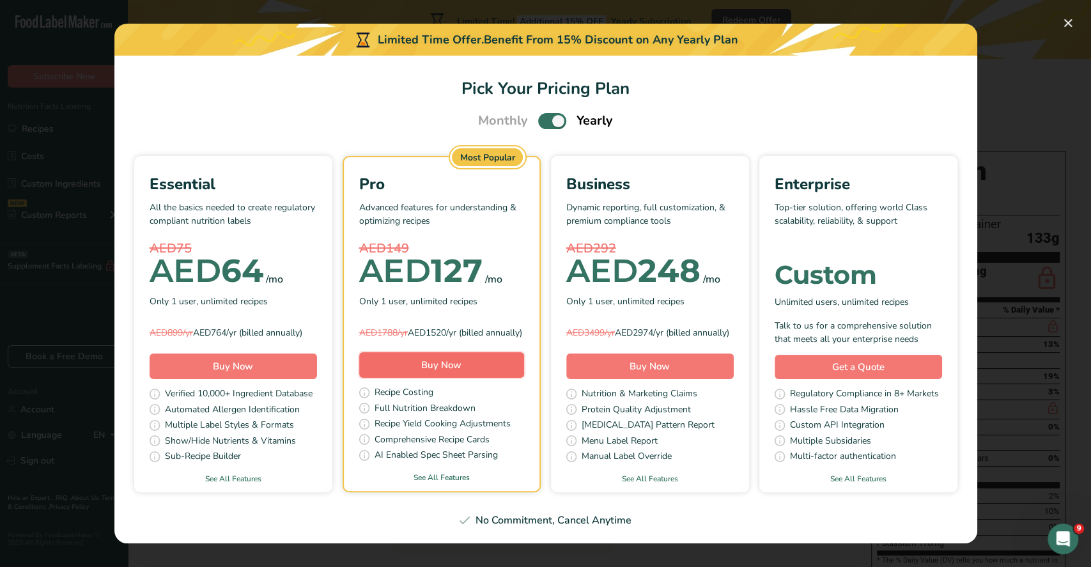
click at [439, 365] on span "Buy Now" at bounding box center [441, 364] width 40 height 13
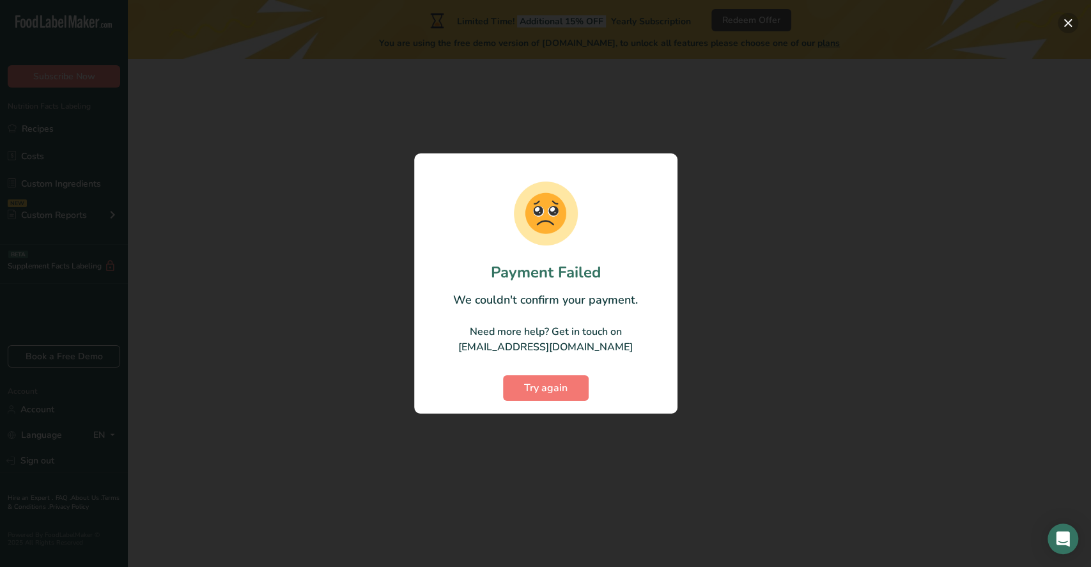
click at [1060, 19] on button "button" at bounding box center [1067, 23] width 20 height 20
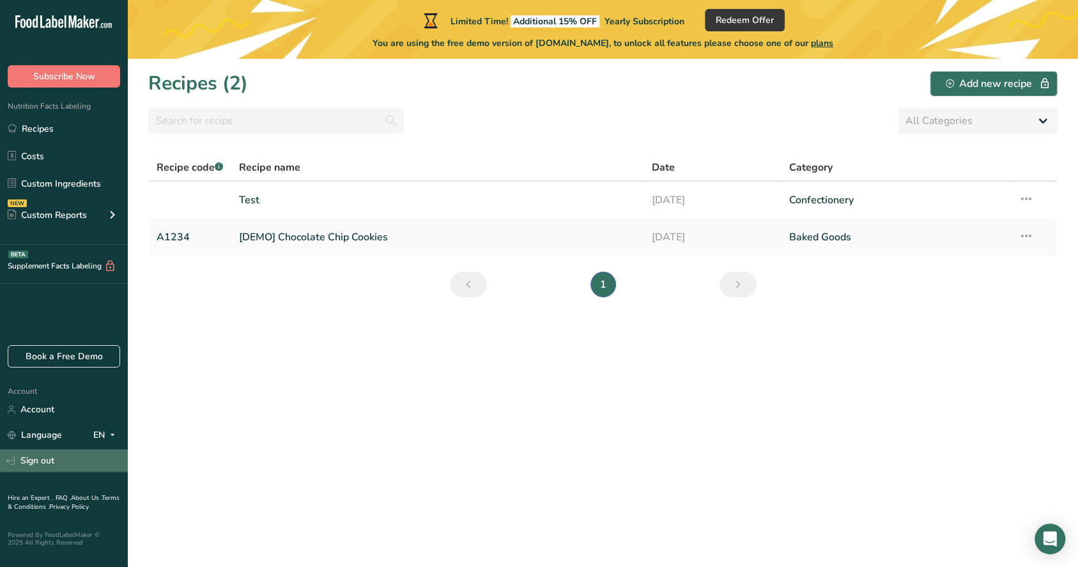
click at [43, 463] on link "Sign out" at bounding box center [64, 460] width 128 height 22
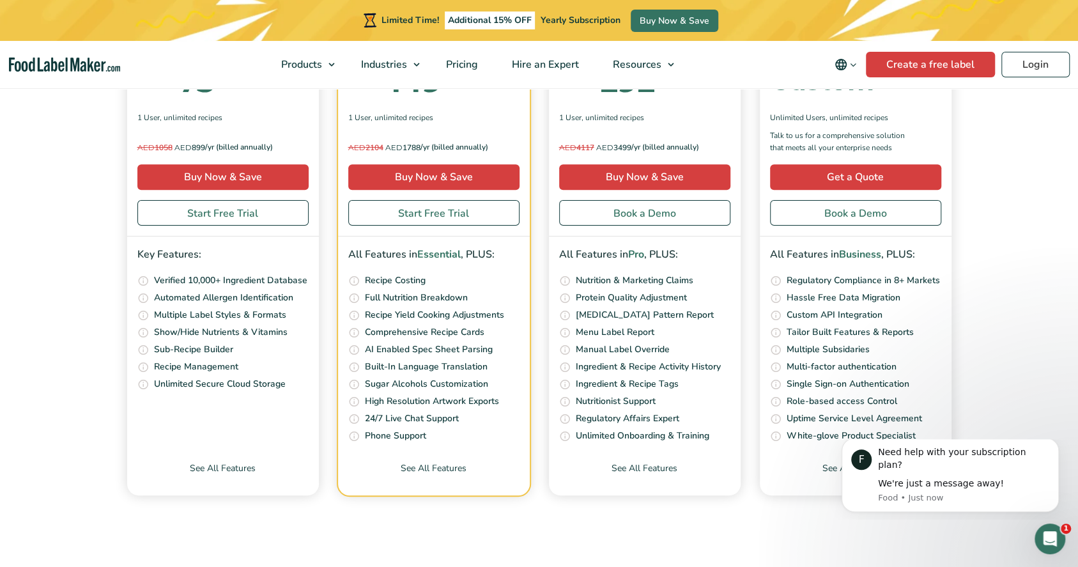
scroll to position [4713, 0]
click at [226, 179] on link "Buy Now & Save" at bounding box center [222, 177] width 171 height 26
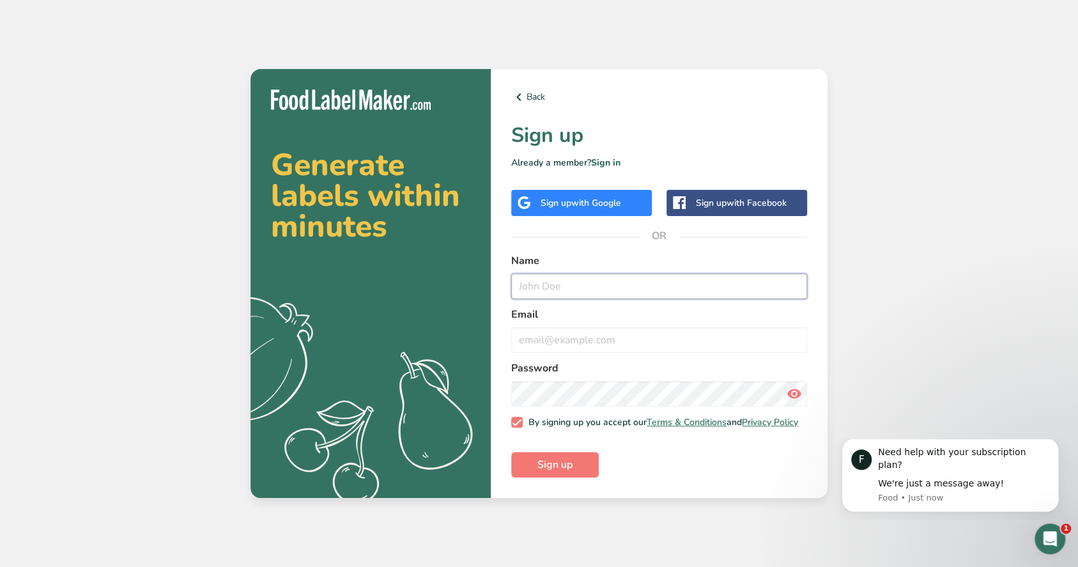
click at [549, 286] on input "text" at bounding box center [659, 286] width 296 height 26
type input "Test Flow 2"
type input "test@flow2.com"
click at [559, 472] on span "Sign up" at bounding box center [554, 464] width 35 height 15
